Goal: Book appointment/travel/reservation

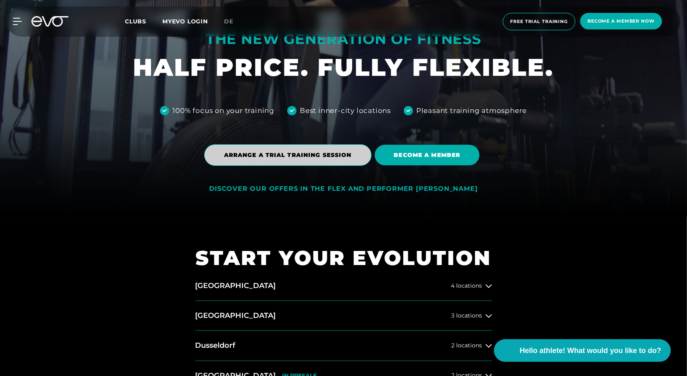
click at [344, 158] on font "ARRANGE A TRIAL TRAINING SESSION" at bounding box center [288, 154] width 128 height 7
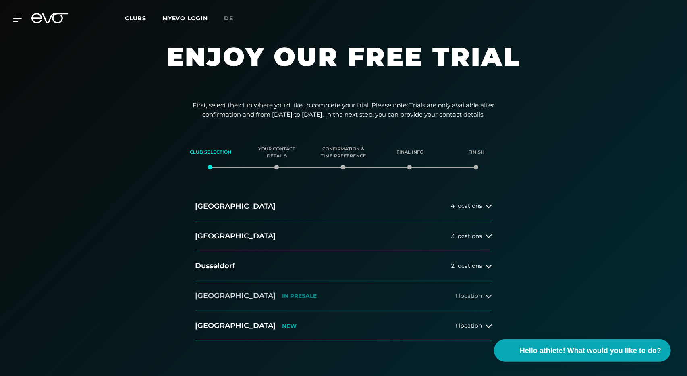
click at [474, 301] on button "[GEOGRAPHIC_DATA] IN [GEOGRAPHIC_DATA] 1 location" at bounding box center [343, 296] width 297 height 30
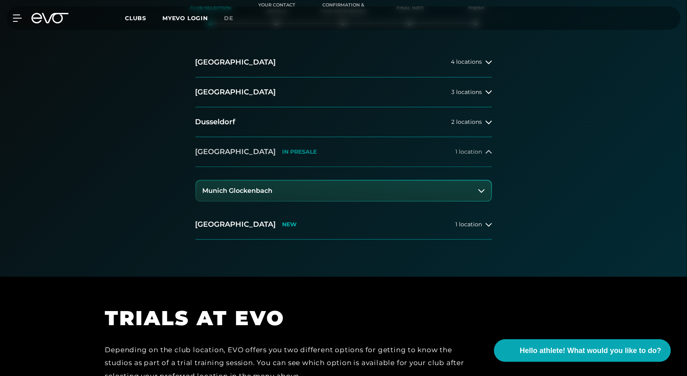
scroll to position [145, 0]
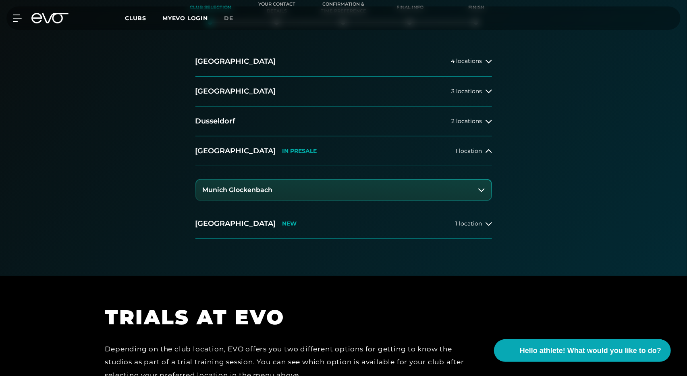
click at [424, 195] on button "Munich Glockenbach" at bounding box center [343, 190] width 295 height 20
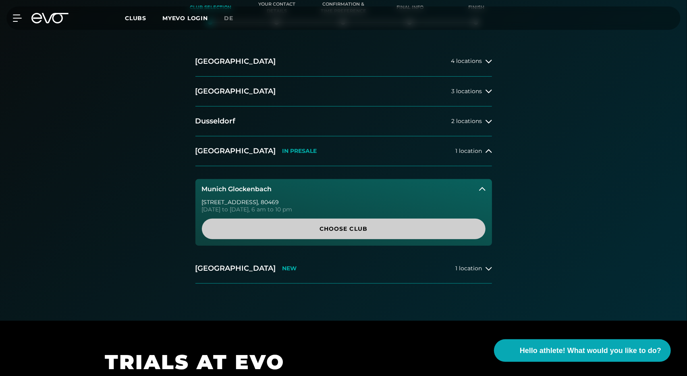
click at [393, 228] on span "Choose Club" at bounding box center [343, 228] width 245 height 8
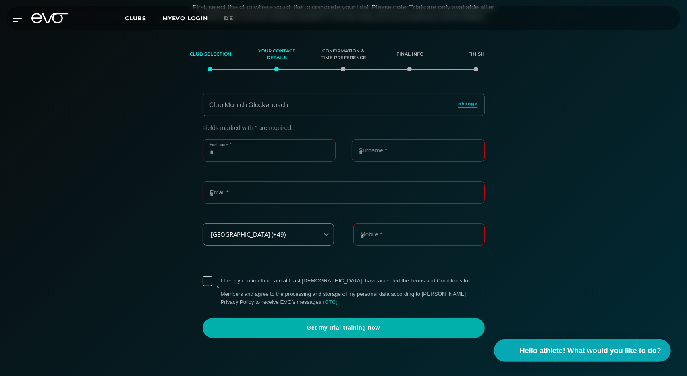
scroll to position [97, 0]
click at [285, 148] on input "First name *" at bounding box center [269, 151] width 133 height 23
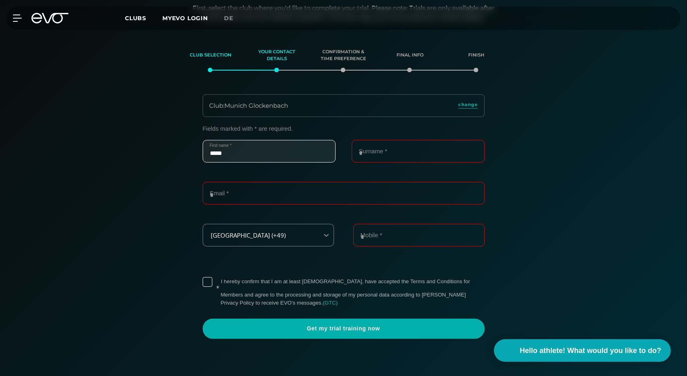
type input "*****"
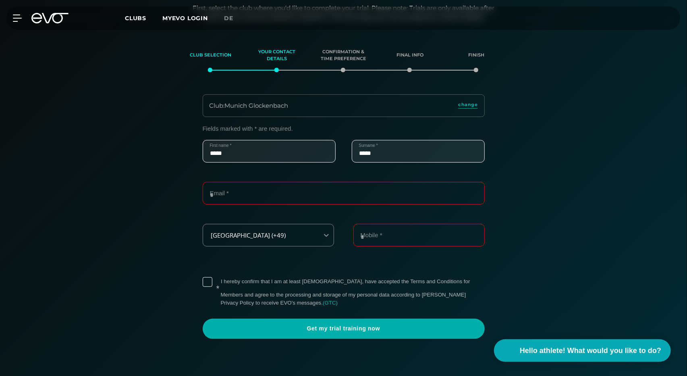
type input "*****"
click at [247, 190] on input "Email *" at bounding box center [344, 193] width 282 height 23
type input "**********"
click at [158, 212] on div "**********" at bounding box center [344, 232] width 556 height 214
click at [385, 233] on input "Mobile *" at bounding box center [418, 235] width 131 height 23
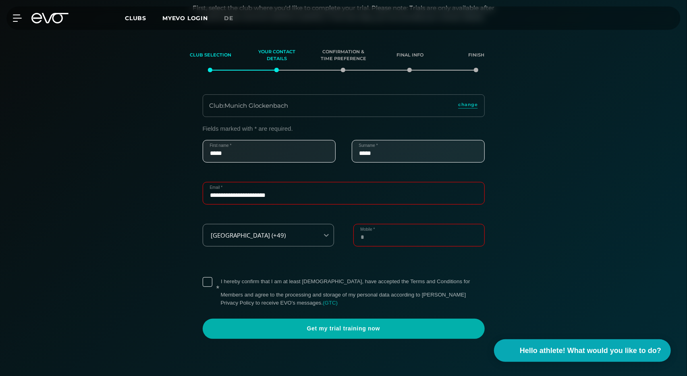
paste input "**********"
type input "**********"
click at [221, 279] on label "* I hereby confirm that I am at least [DEMOGRAPHIC_DATA], have accepted the Ter…" at bounding box center [353, 292] width 264 height 30
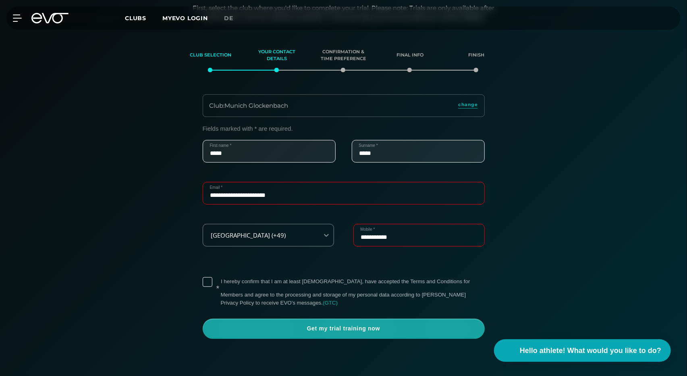
click at [296, 324] on span "Get my trial training now" at bounding box center [344, 328] width 282 height 20
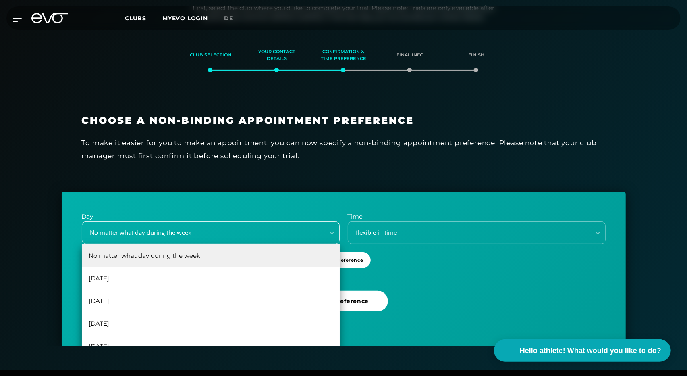
click at [243, 235] on div "No matter what day during the week" at bounding box center [201, 232] width 236 height 9
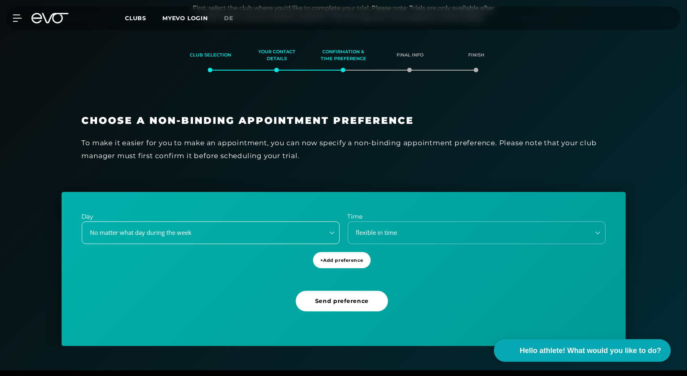
click at [243, 235] on div "No matter what day during the week" at bounding box center [201, 232] width 236 height 9
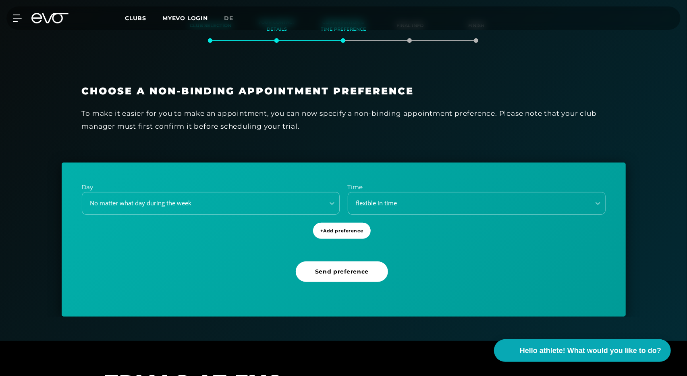
scroll to position [129, 0]
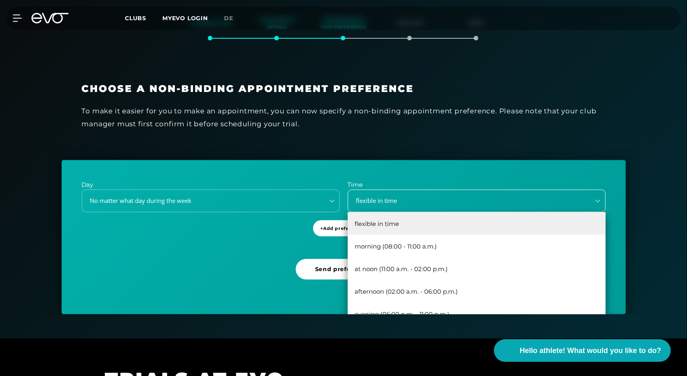
click at [432, 211] on div "flexible in time" at bounding box center [477, 200] width 258 height 23
click at [187, 234] on div "Day No matter what day during the week Time 5 results available. Use Up and Dow…" at bounding box center [344, 237] width 564 height 154
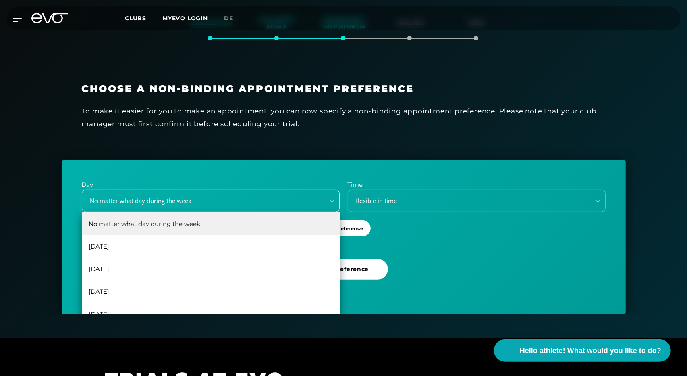
click at [200, 199] on div "No matter what day during the week" at bounding box center [201, 200] width 236 height 9
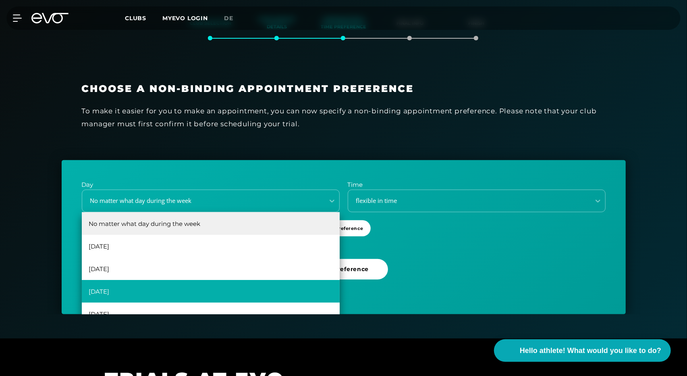
scroll to position [15, 0]
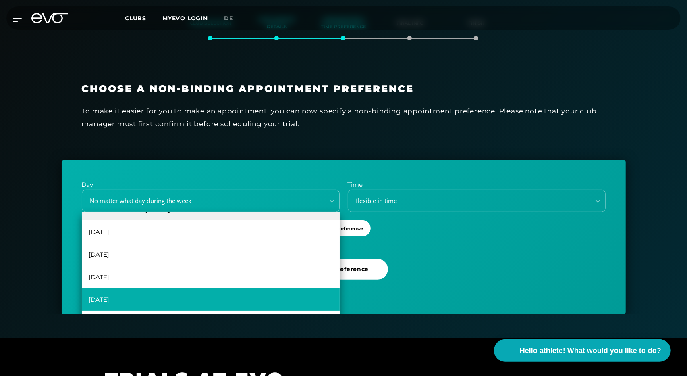
click at [188, 295] on div "[DATE]" at bounding box center [211, 299] width 258 height 23
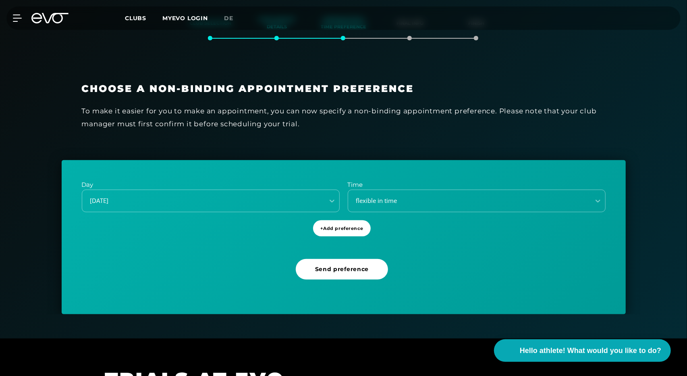
click at [437, 188] on p "Time" at bounding box center [477, 184] width 258 height 9
click at [417, 195] on div "flexible in time" at bounding box center [469, 200] width 242 height 11
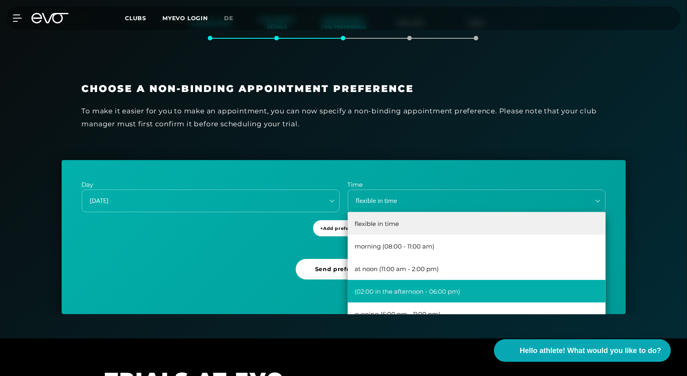
click at [428, 291] on font "(02:00 in the afternoon - 06:00 pm)" at bounding box center [408, 291] width 106 height 8
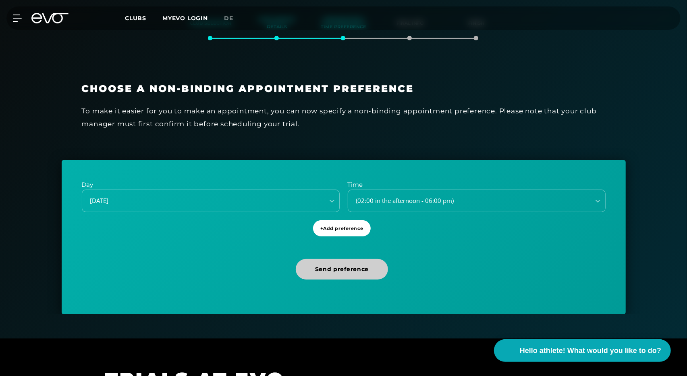
click at [355, 265] on span "Send preference" at bounding box center [342, 269] width 54 height 8
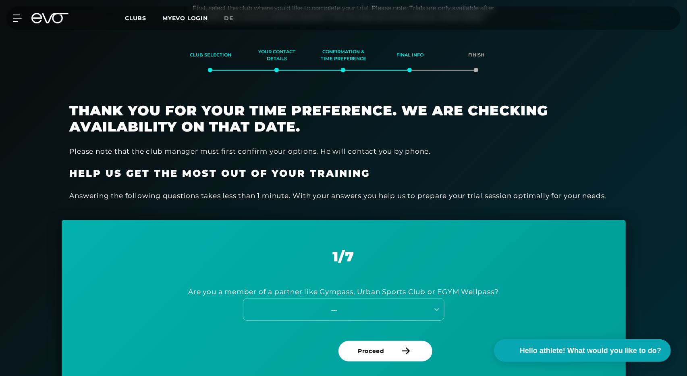
scroll to position [97, 0]
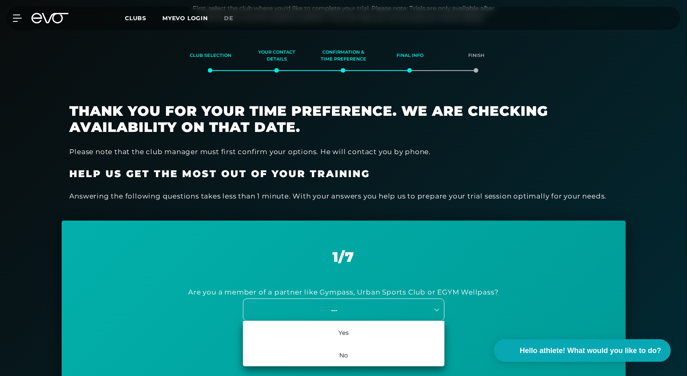
click at [341, 310] on div "---" at bounding box center [334, 309] width 181 height 9
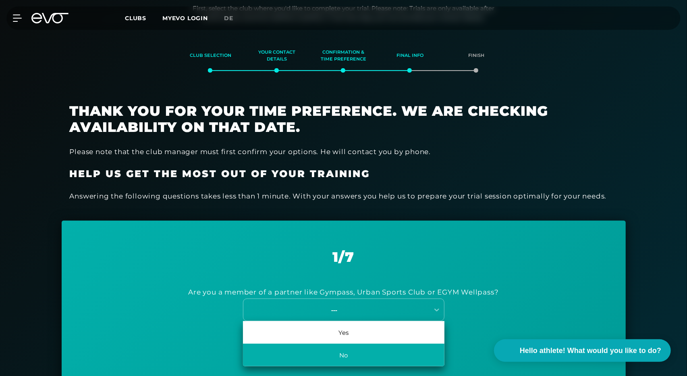
click at [339, 352] on font "No" at bounding box center [343, 355] width 8 height 8
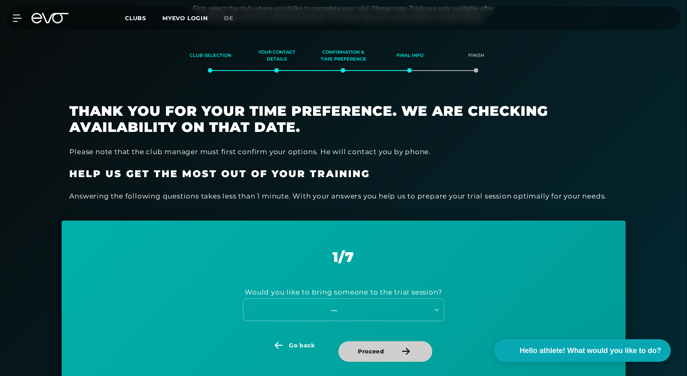
click at [389, 351] on span "Proceed" at bounding box center [386, 351] width 94 height 21
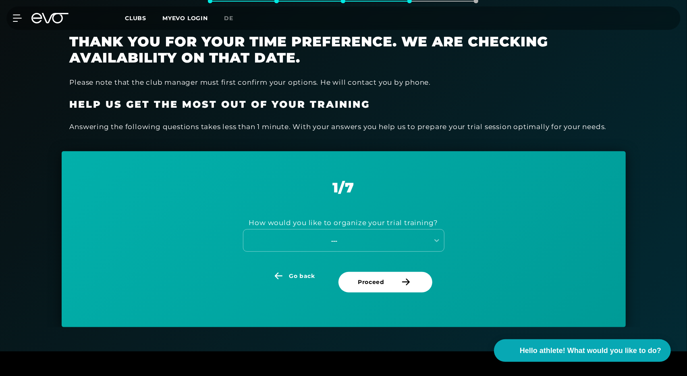
scroll to position [167, 0]
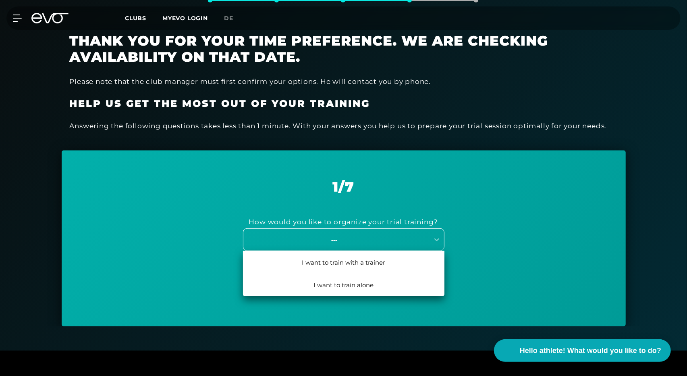
click at [351, 236] on div "---" at bounding box center [334, 239] width 181 height 9
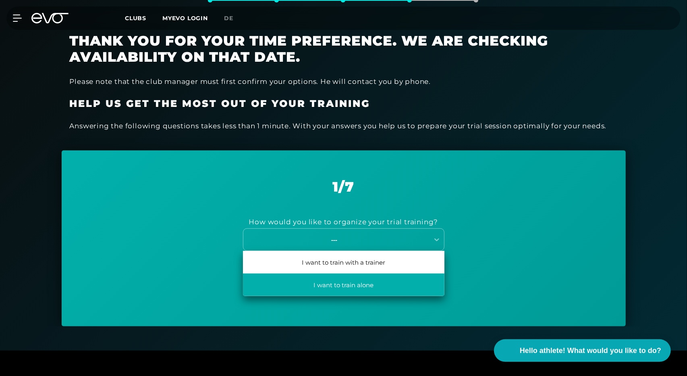
click at [344, 286] on font "I want to train alone" at bounding box center [344, 285] width 60 height 8
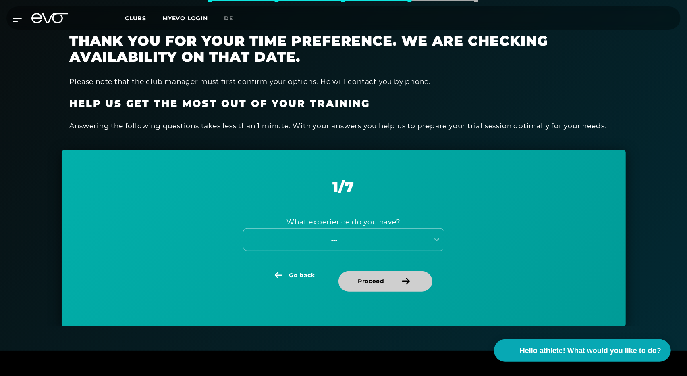
click at [380, 281] on font "Proceed" at bounding box center [371, 280] width 27 height 7
click at [347, 239] on div "---" at bounding box center [334, 239] width 181 height 9
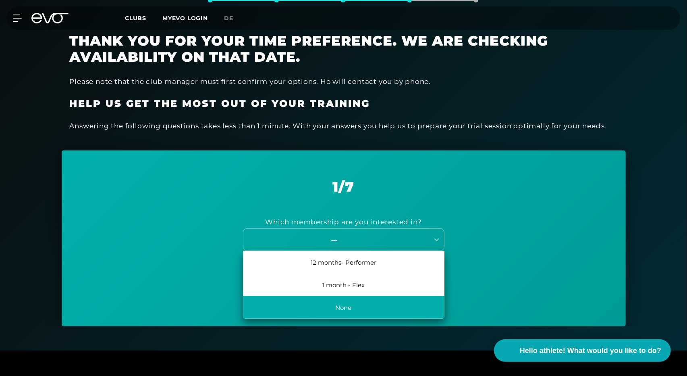
click at [341, 298] on div "None" at bounding box center [344, 307] width 202 height 23
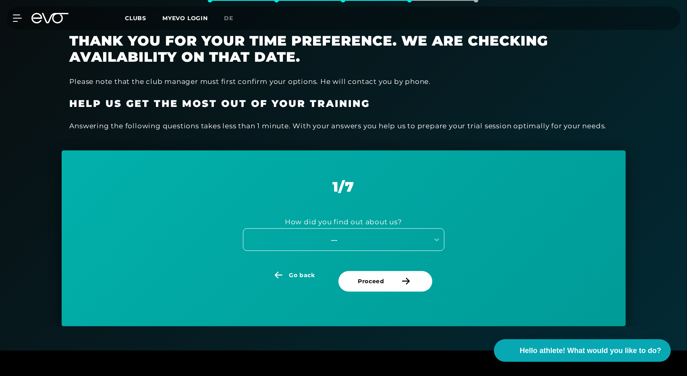
click at [368, 243] on div "---" at bounding box center [334, 239] width 181 height 9
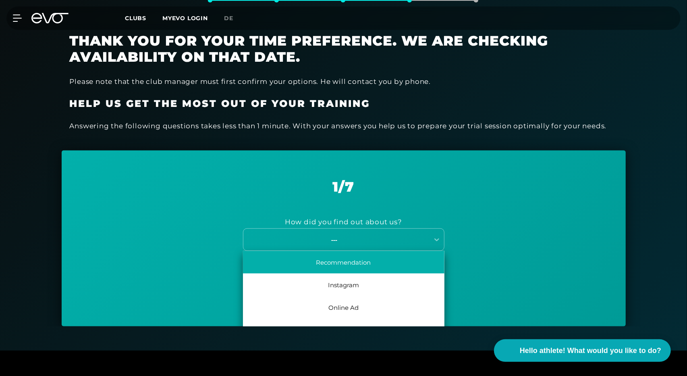
click at [364, 263] on font "Recommendation" at bounding box center [343, 262] width 55 height 8
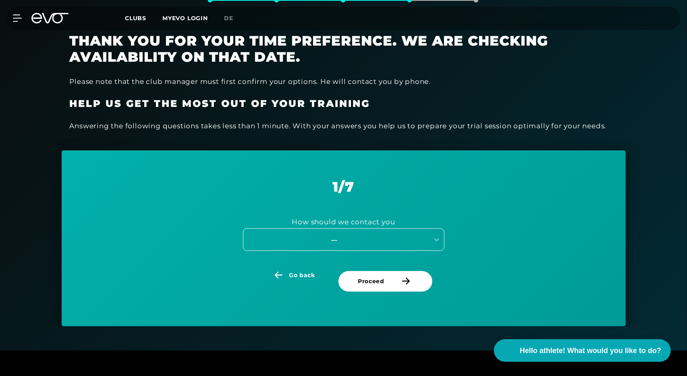
click at [366, 234] on div "---" at bounding box center [336, 239] width 186 height 11
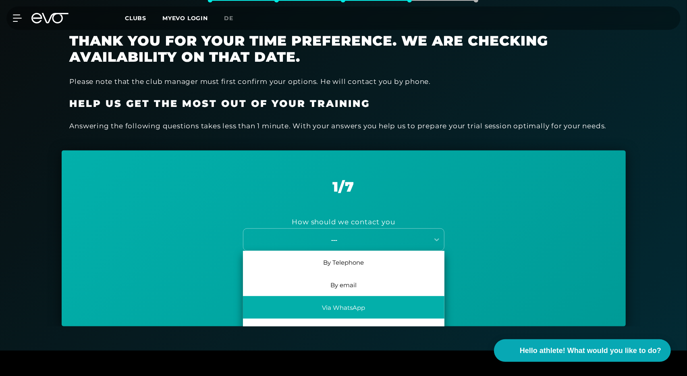
click at [354, 309] on font "Via WhatsApp" at bounding box center [343, 307] width 43 height 8
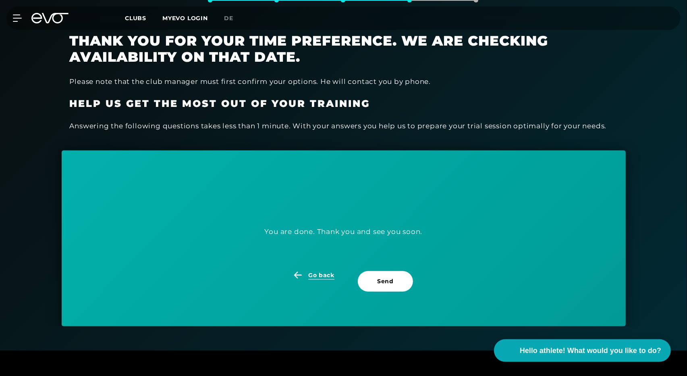
click at [330, 274] on font "Go back" at bounding box center [321, 274] width 26 height 7
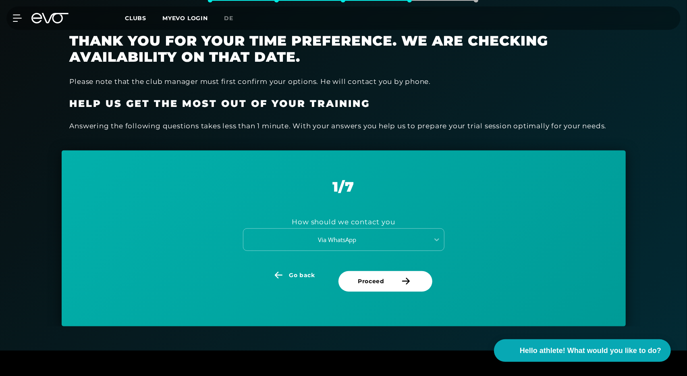
click at [286, 281] on link "Go back" at bounding box center [294, 288] width 87 height 35
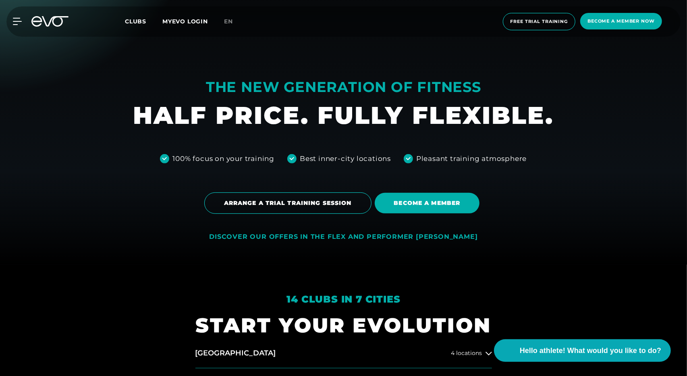
scroll to position [112, 0]
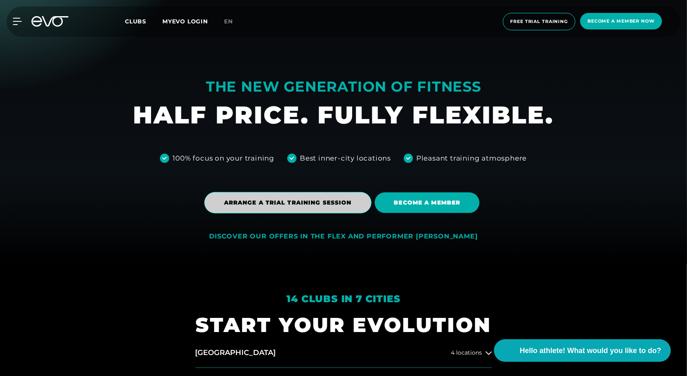
click at [351, 209] on span "ARRANGE A TRIAL TRAINING SESSION" at bounding box center [287, 202] width 167 height 21
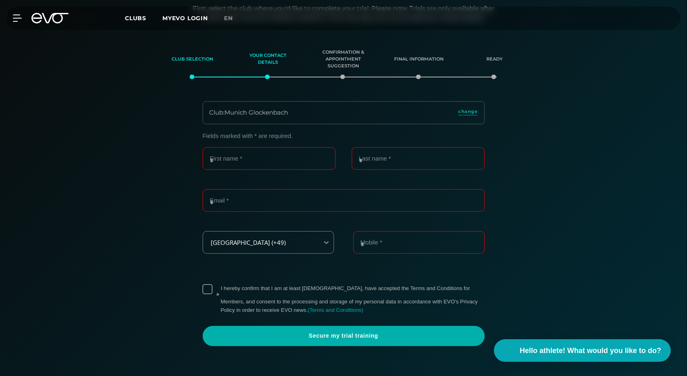
scroll to position [129, 0]
click at [272, 139] on form "Fields marked with * are required. First name * Last name * Email * [GEOGRAPHIC…" at bounding box center [344, 239] width 282 height 214
click at [253, 170] on div "First name *" at bounding box center [269, 163] width 133 height 32
click at [247, 157] on input "First name *" at bounding box center [269, 158] width 133 height 23
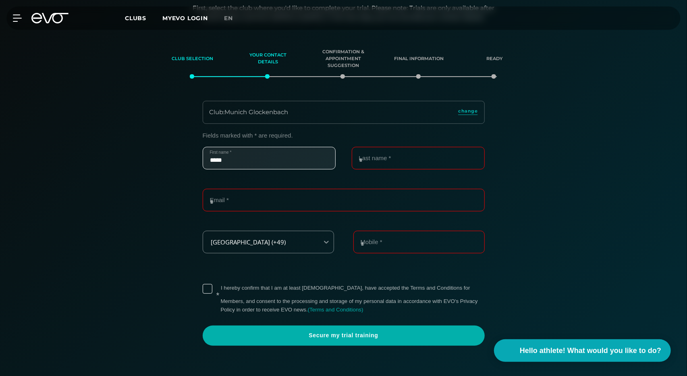
type input "*****"
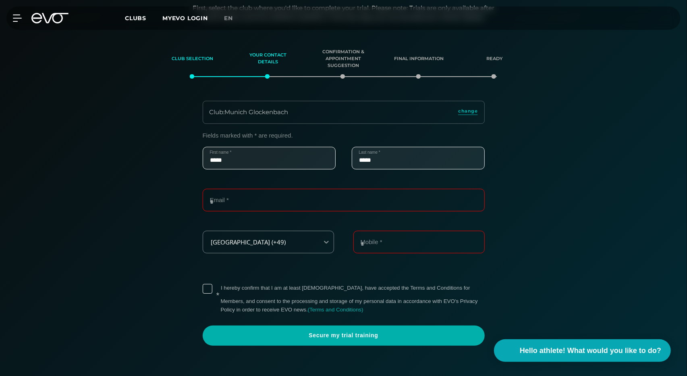
type input "*****"
type input "**********"
click at [270, 233] on div "[GEOGRAPHIC_DATA] (+49)" at bounding box center [261, 242] width 116 height 18
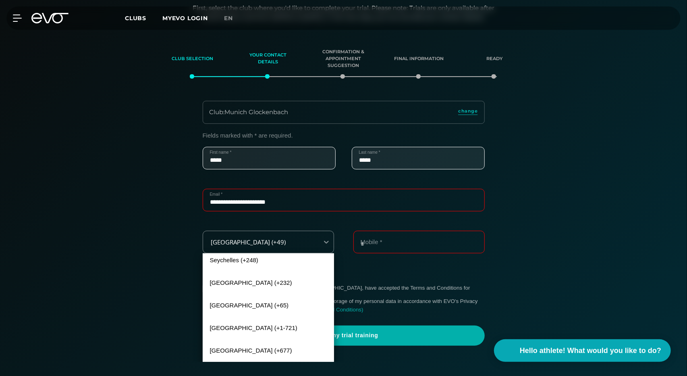
scroll to position [4473, 0]
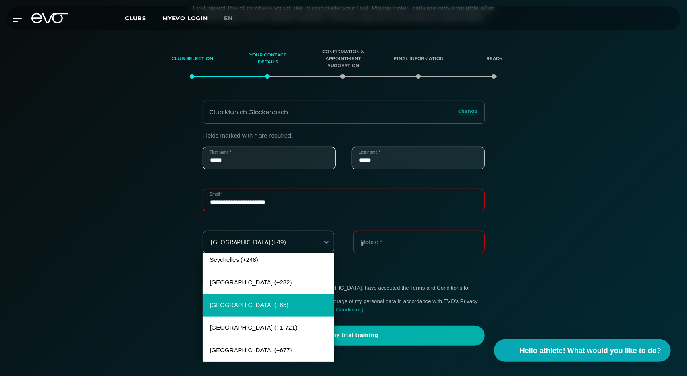
click at [257, 299] on div "[GEOGRAPHIC_DATA] (+65)" at bounding box center [268, 305] width 131 height 23
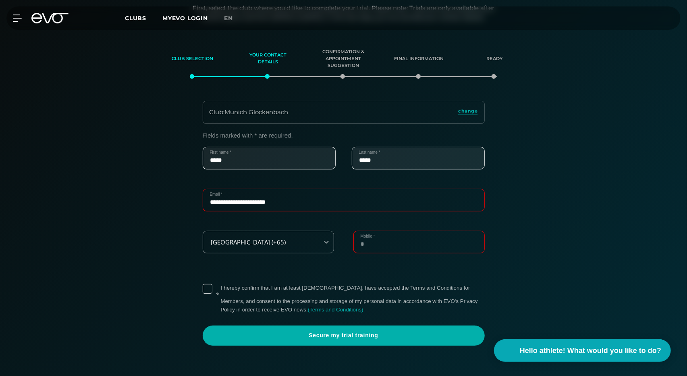
click at [397, 237] on input "Mobile *" at bounding box center [418, 242] width 131 height 23
type input "********"
click at [221, 287] on label "* I hereby confirm that I am at least [DEMOGRAPHIC_DATA], have accepted the Ter…" at bounding box center [353, 299] width 264 height 30
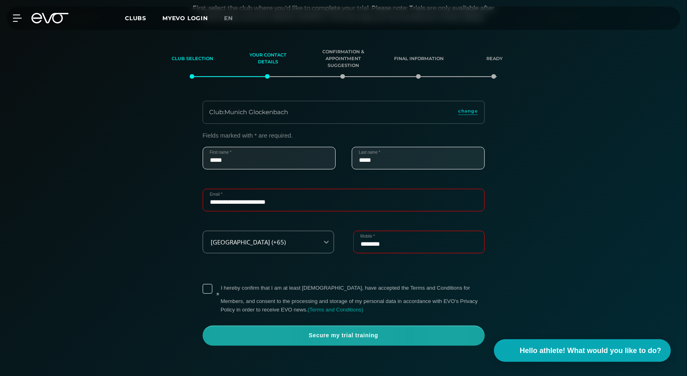
click at [254, 339] on span "Secure my trial training" at bounding box center [343, 335] width 243 height 8
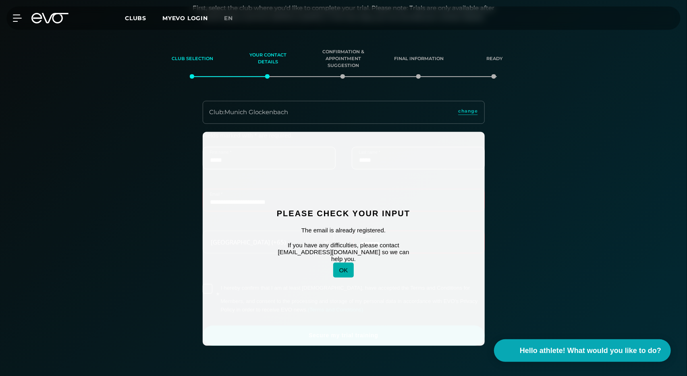
click at [341, 273] on font "OK" at bounding box center [343, 269] width 9 height 7
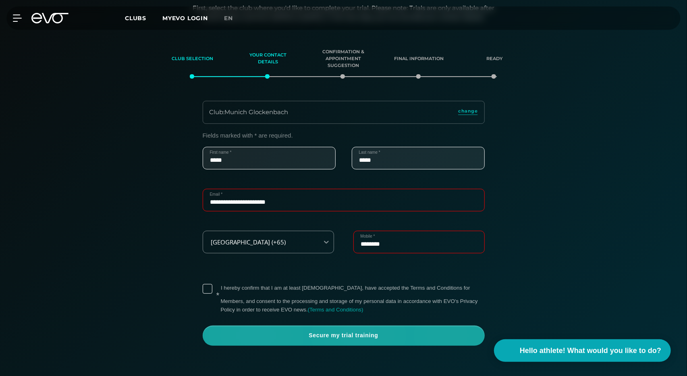
click at [341, 327] on span "Secure my trial training" at bounding box center [344, 335] width 282 height 20
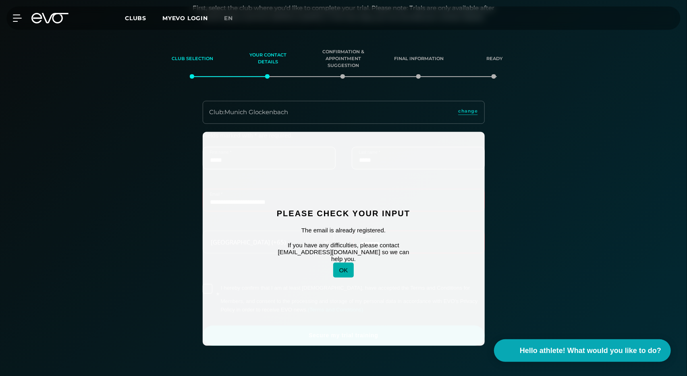
click at [411, 63] on div "Final information" at bounding box center [418, 58] width 55 height 28
click at [411, 54] on div "Final information" at bounding box center [418, 58] width 55 height 28
click at [338, 272] on button "OK" at bounding box center [343, 269] width 21 height 15
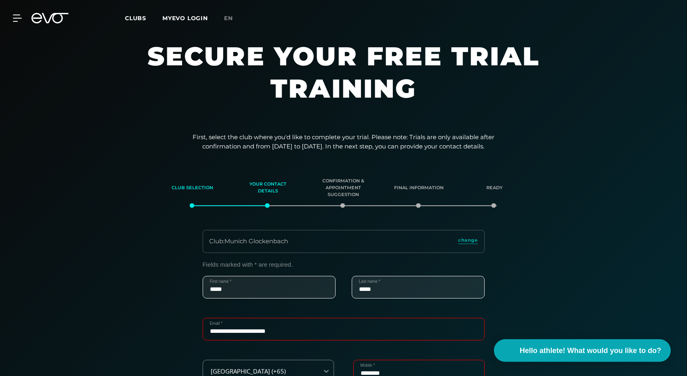
scroll to position [0, 0]
click at [97, 83] on section "Secure your free trial training" at bounding box center [343, 80] width 687 height 81
